Goal: Transaction & Acquisition: Download file/media

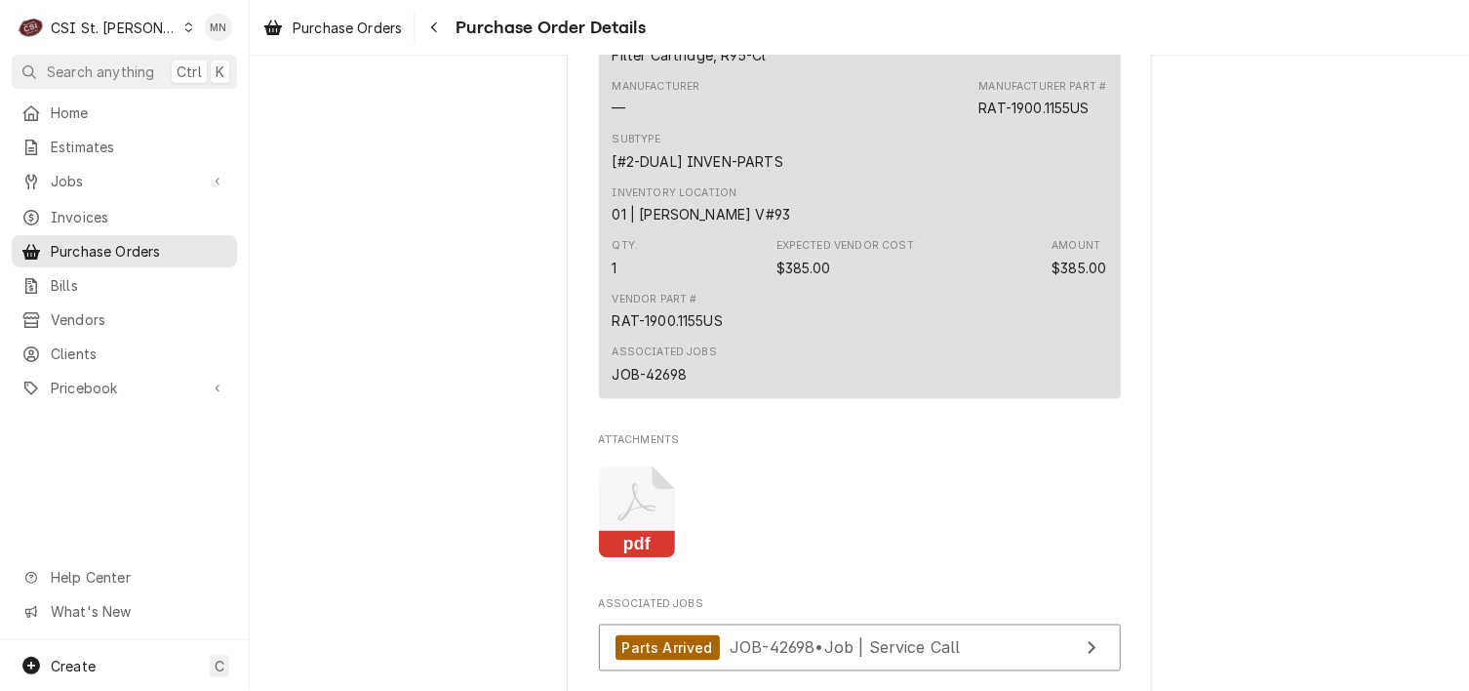
scroll to position [1561, 0]
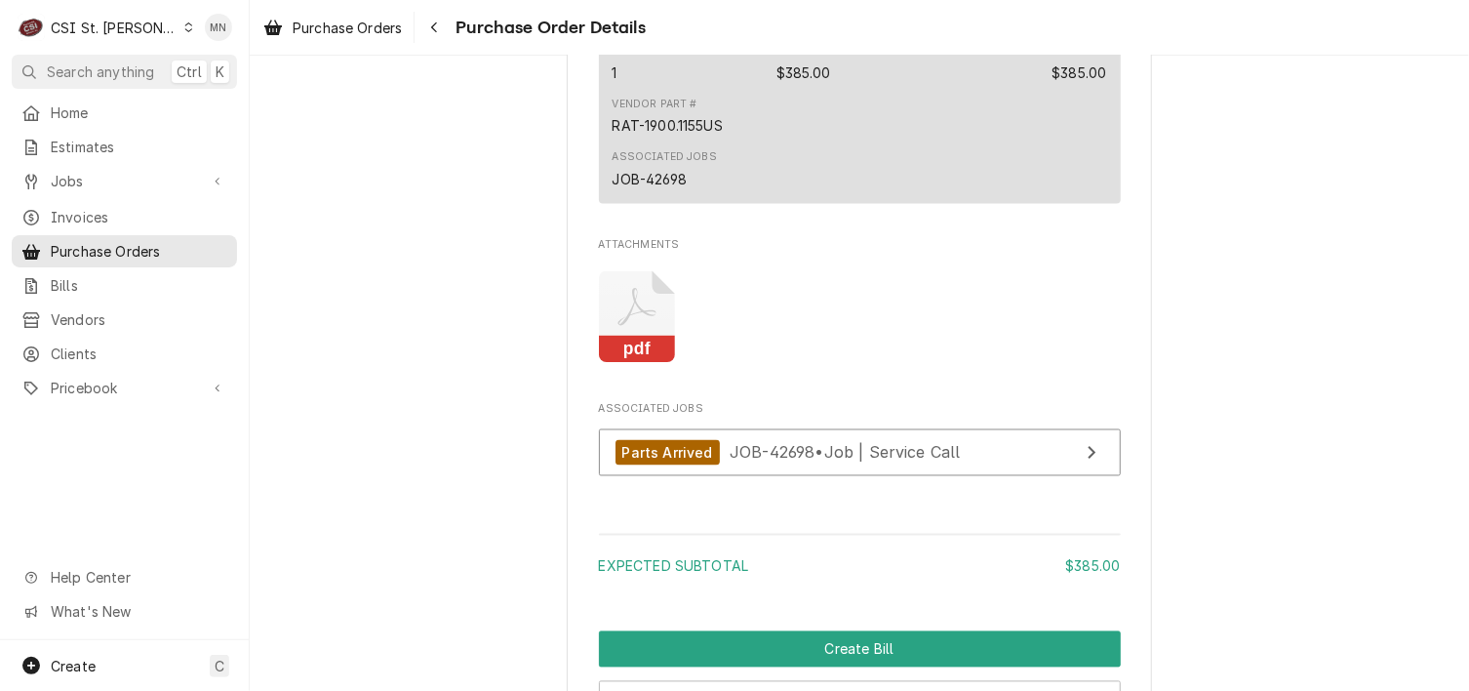
click at [632, 364] on icon "Attachments" at bounding box center [637, 317] width 77 height 93
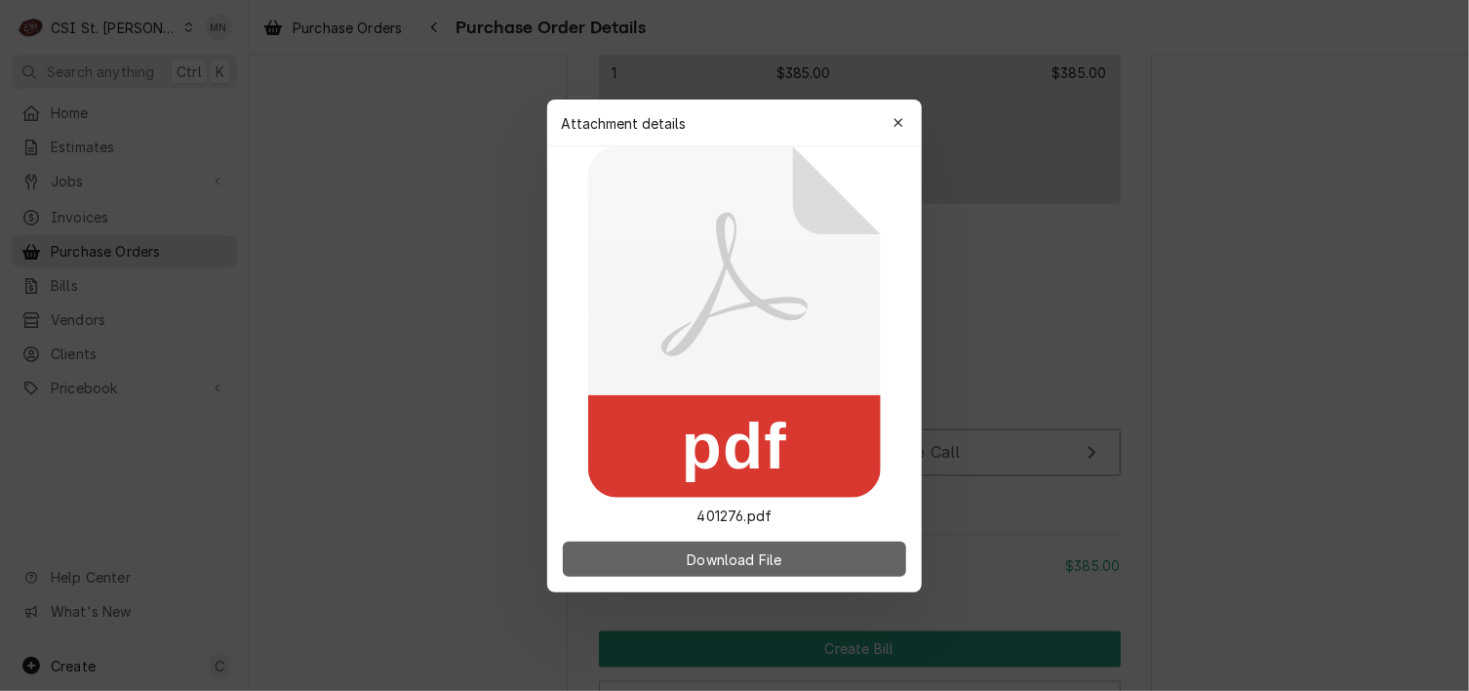
click at [752, 549] on span "Download File" at bounding box center [734, 558] width 102 height 20
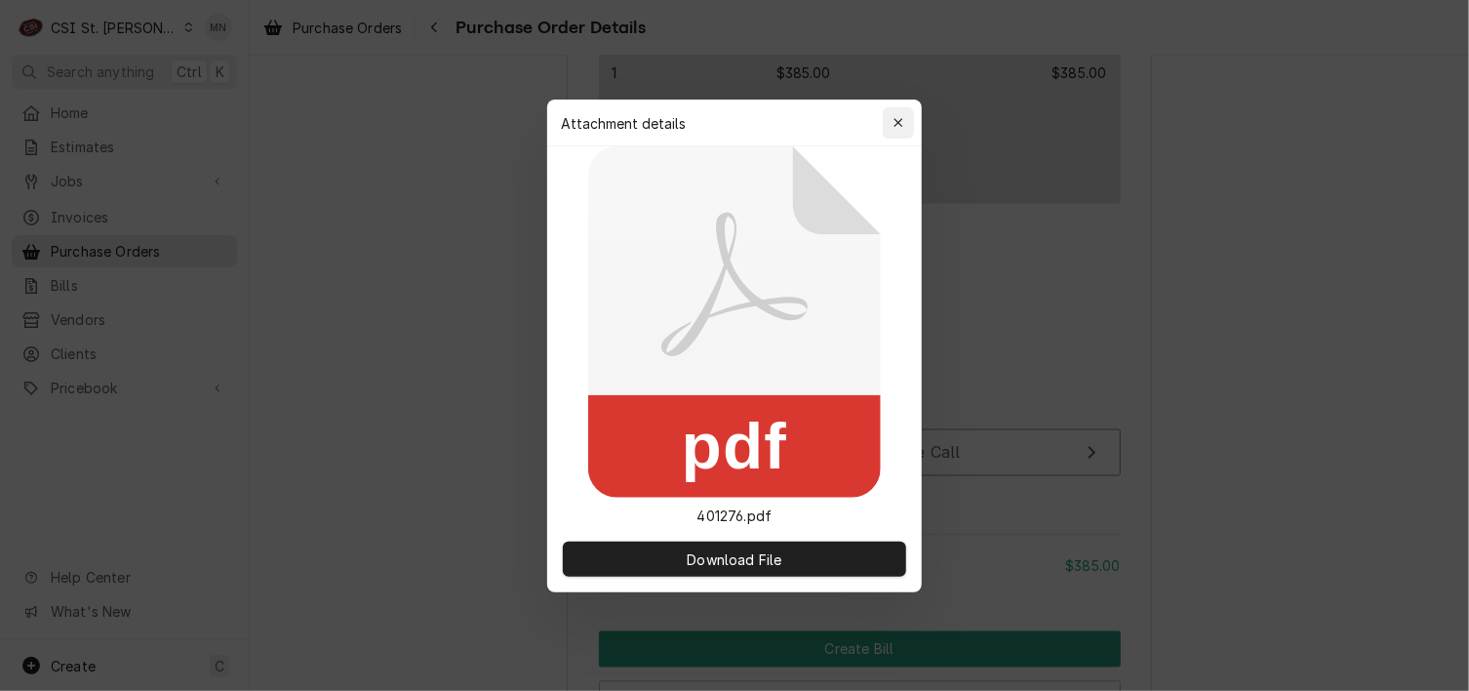
click at [899, 124] on icon "button" at bounding box center [899, 123] width 11 height 14
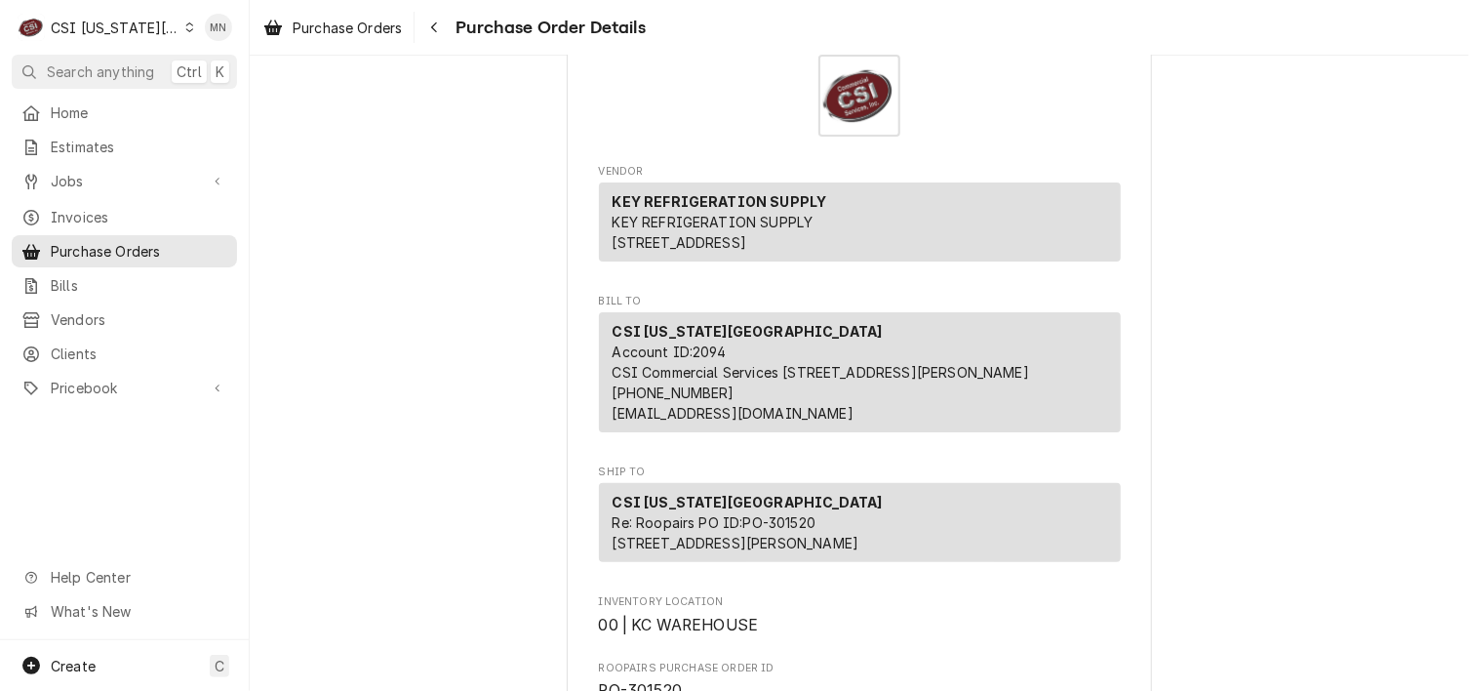
scroll to position [195, 0]
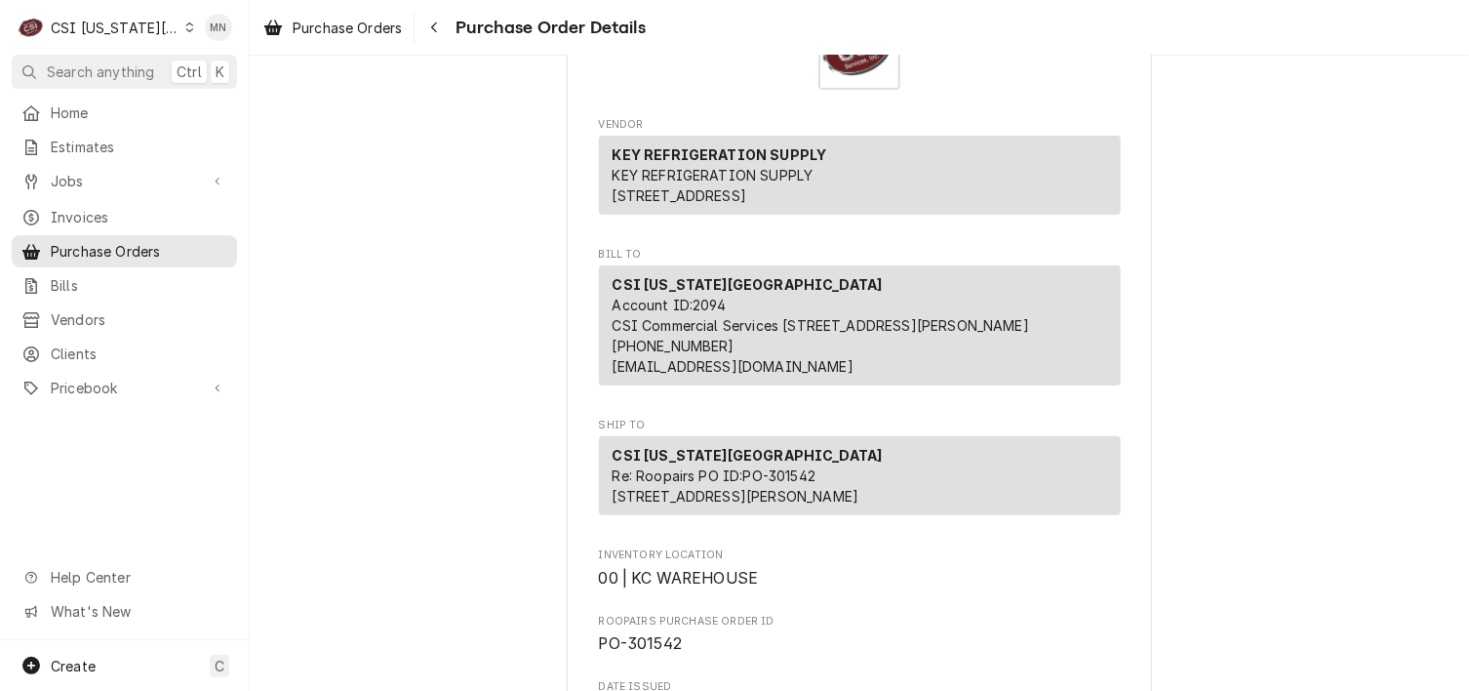
scroll to position [293, 0]
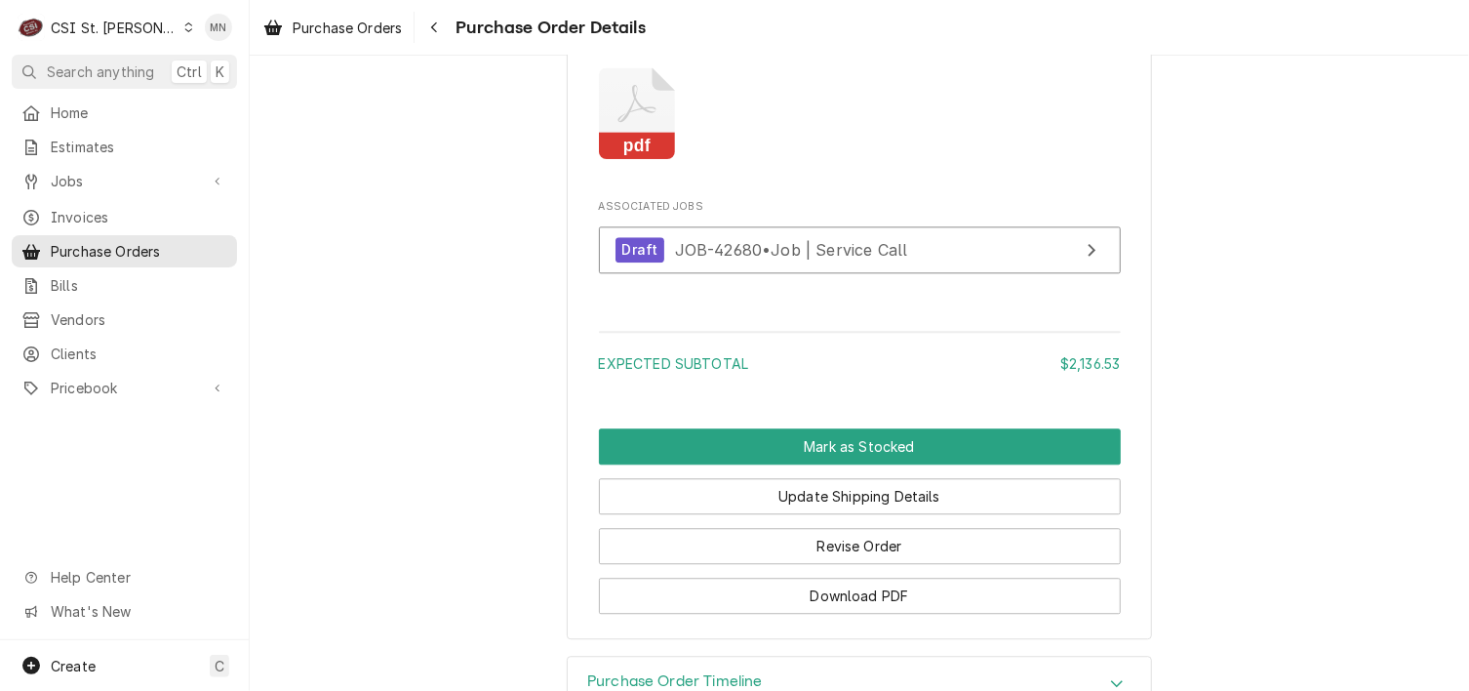
scroll to position [2363, 0]
